Goal: Check status

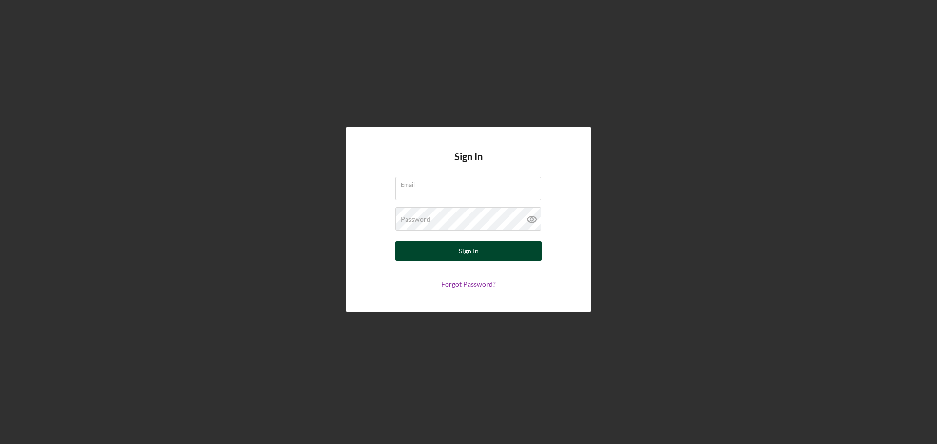
type input "[EMAIL_ADDRESS][DOMAIN_NAME]"
click at [461, 251] on div "Sign In" at bounding box center [469, 251] width 20 height 20
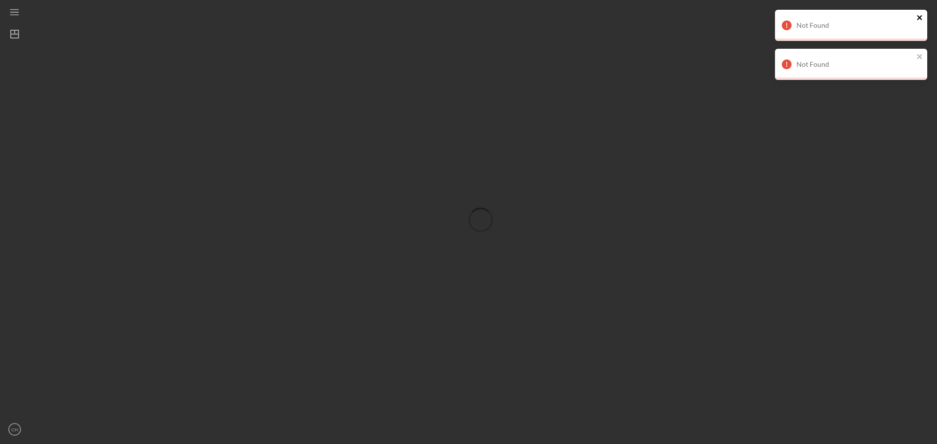
click at [920, 18] on icon "close" at bounding box center [919, 17] width 5 height 5
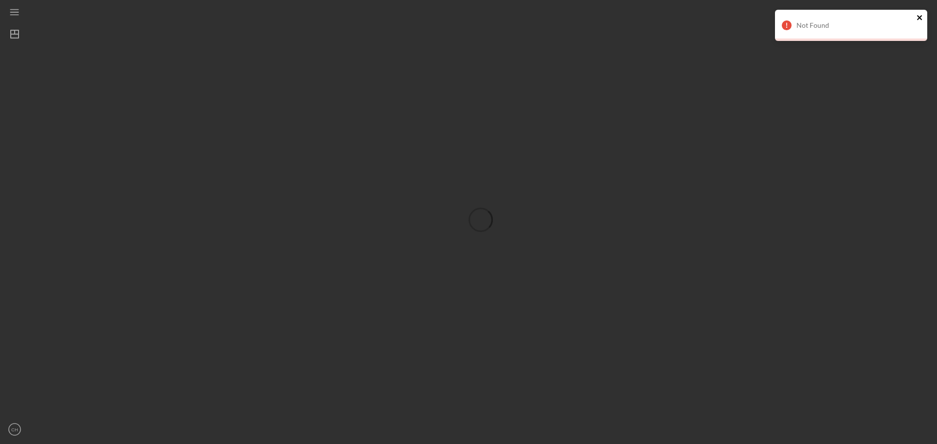
click at [921, 20] on icon "close" at bounding box center [919, 18] width 7 height 8
